Goal: Browse casually

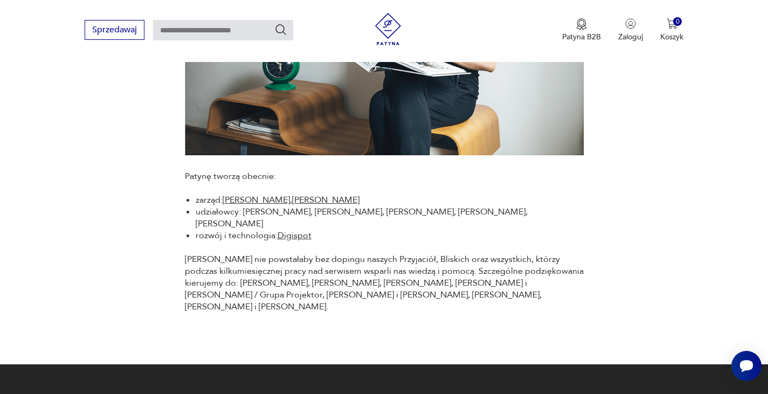
scroll to position [1385, 0]
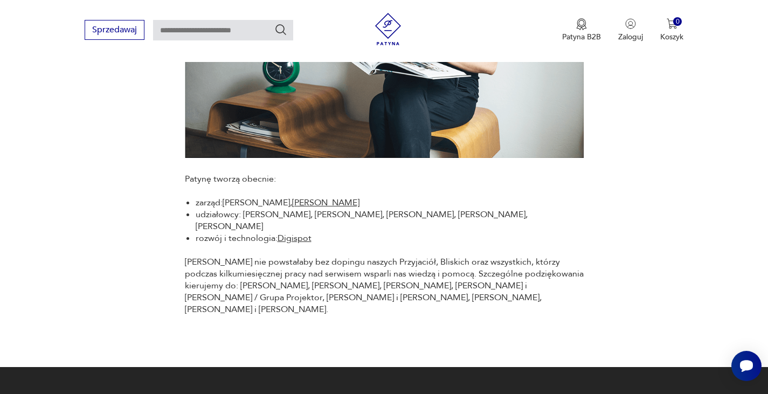
click at [264, 206] on link "Adrian Jaskulski" at bounding box center [256, 203] width 67 height 12
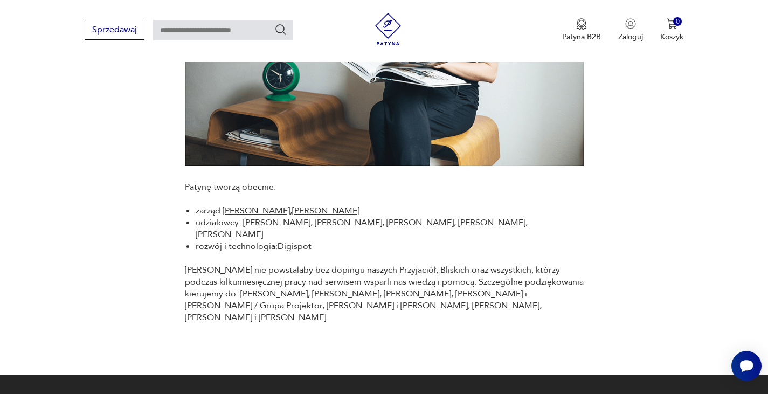
scroll to position [1376, 0]
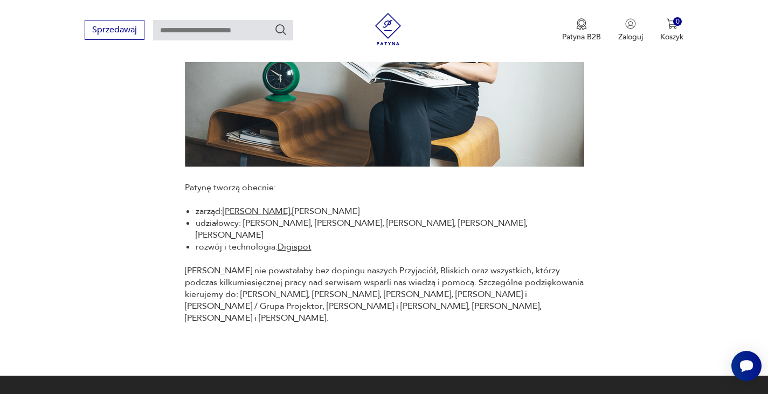
click at [327, 213] on link "Michał Czajkowski" at bounding box center [325, 211] width 67 height 12
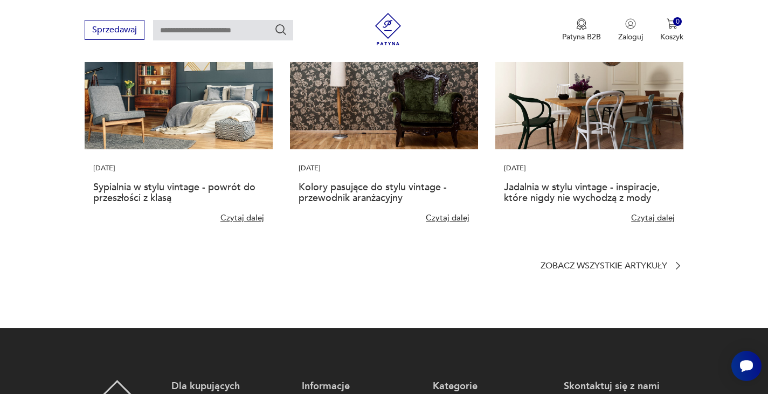
scroll to position [2378, 0]
